Goal: Task Accomplishment & Management: Use online tool/utility

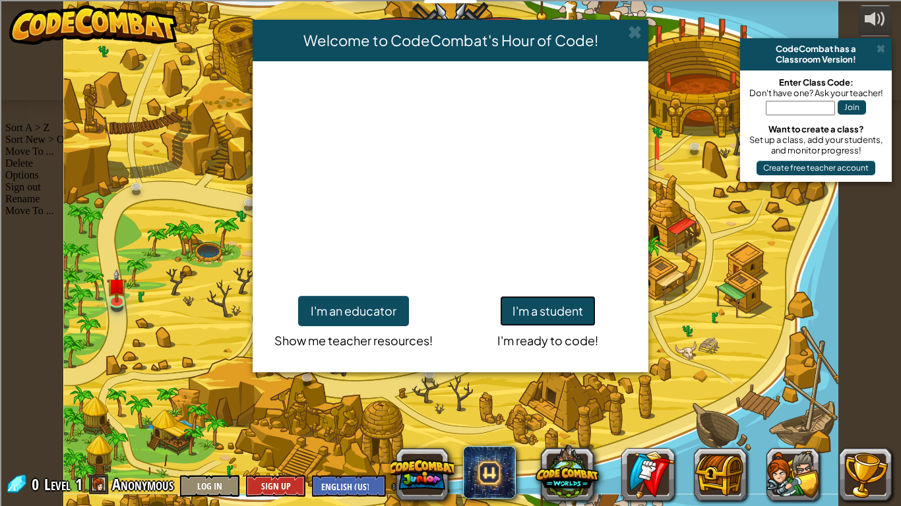
click at [568, 313] on button "I'm a student" at bounding box center [548, 311] width 96 height 30
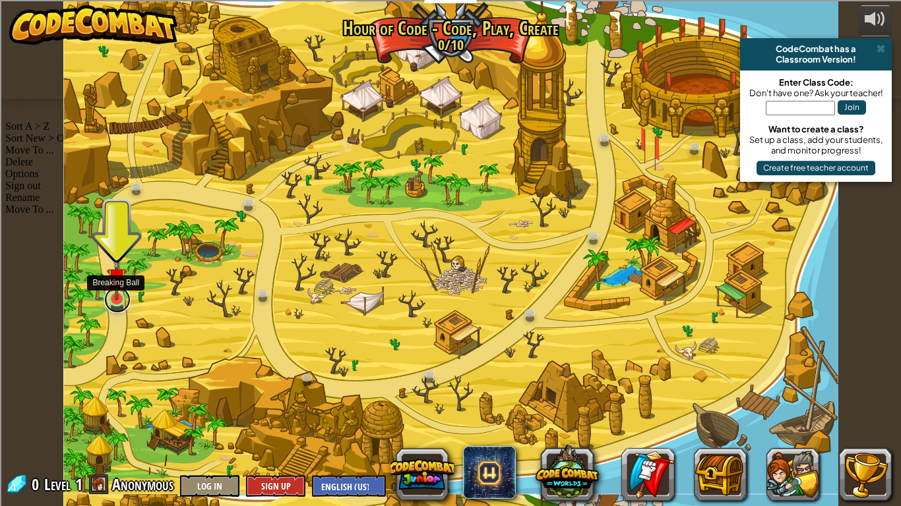
click at [118, 301] on link at bounding box center [117, 300] width 26 height 26
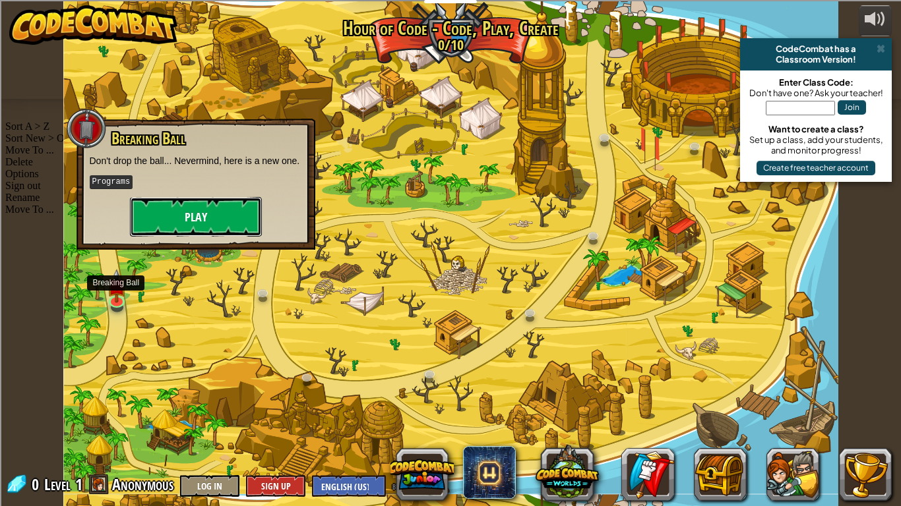
click at [187, 218] on button "Play" at bounding box center [196, 217] width 132 height 40
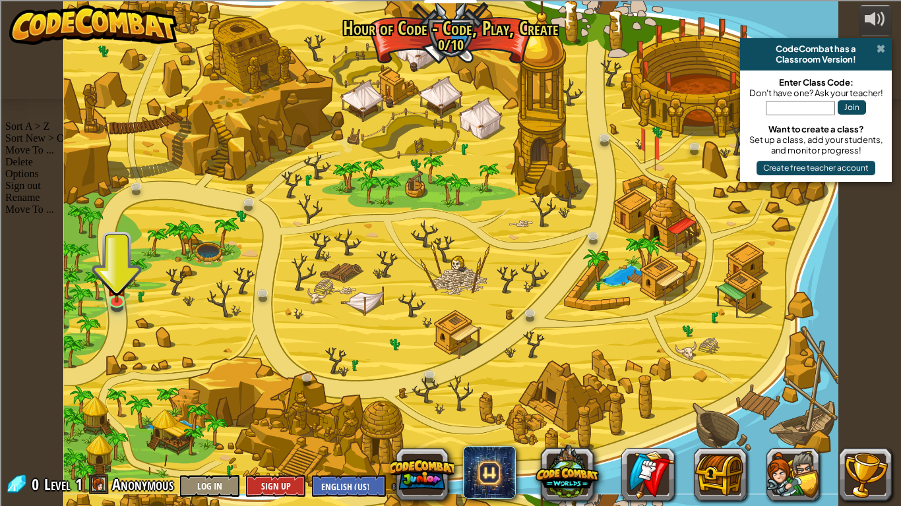
click at [883, 48] on span at bounding box center [880, 49] width 9 height 11
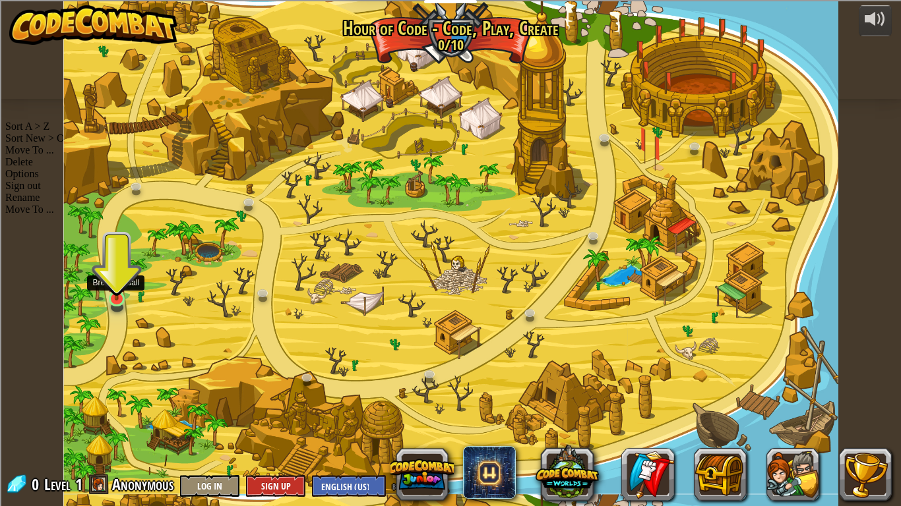
click at [112, 299] on img at bounding box center [117, 277] width 20 height 45
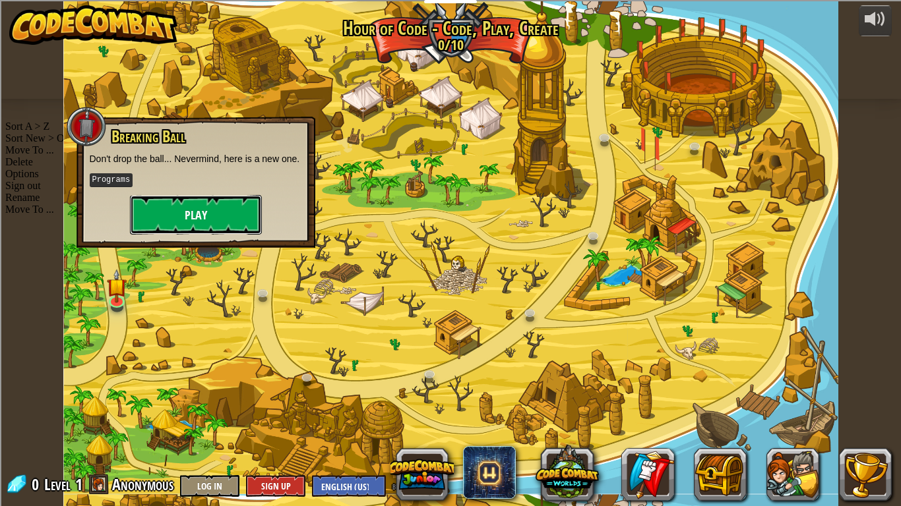
click at [183, 235] on button "Play" at bounding box center [196, 215] width 132 height 40
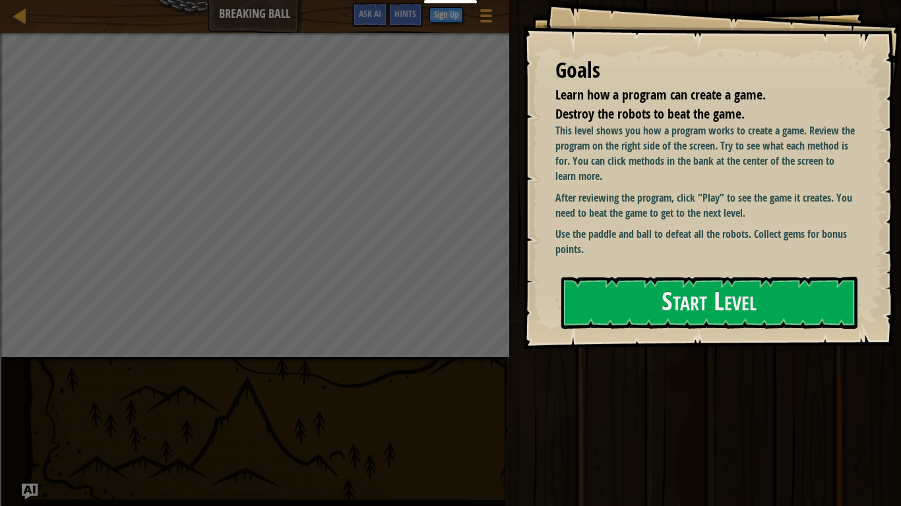
click at [552, 287] on div "Goals Learn how a program can create a game. Destroy the robots to beat the gam…" at bounding box center [711, 174] width 378 height 349
click at [603, 316] on button "Start Level" at bounding box center [709, 303] width 296 height 52
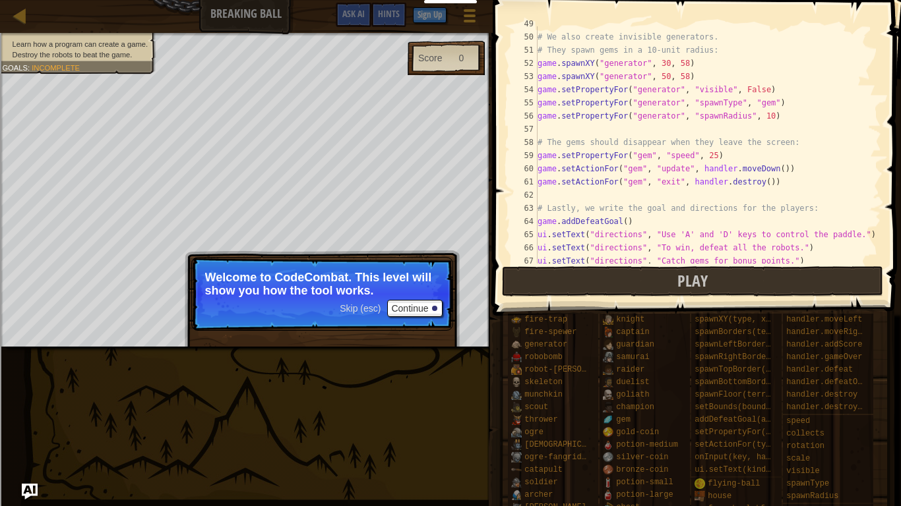
scroll to position [685, 0]
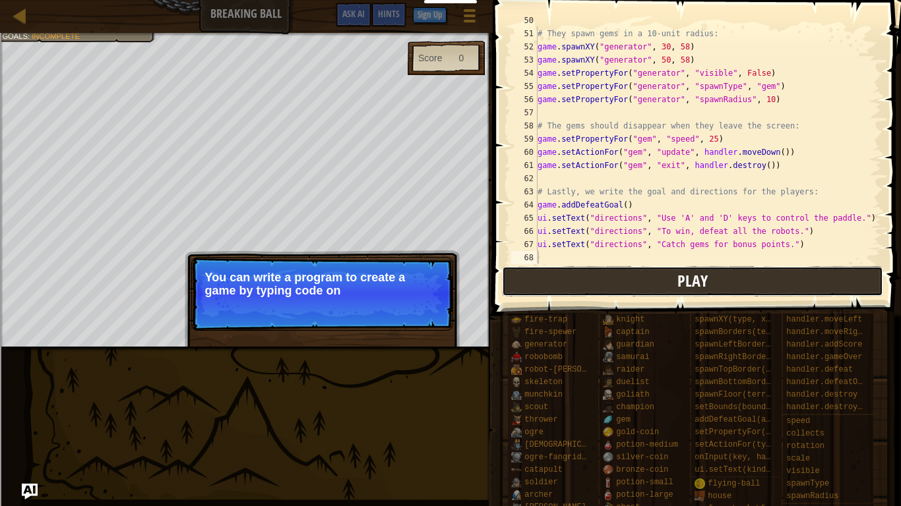
click at [552, 286] on button "Play" at bounding box center [692, 281] width 381 height 30
